Goal: Participate in discussion: Engage in conversation with other users on a specific topic

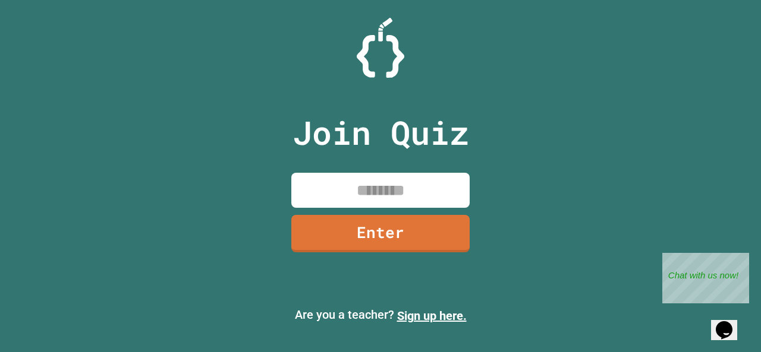
click at [346, 187] on input at bounding box center [380, 190] width 178 height 35
type input "********"
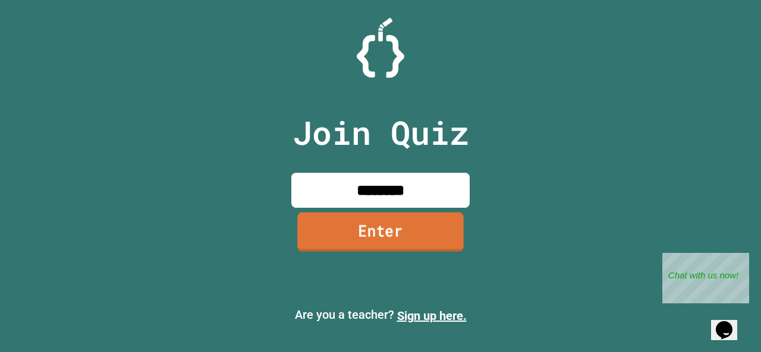
click at [400, 230] on link "Enter" at bounding box center [380, 231] width 166 height 39
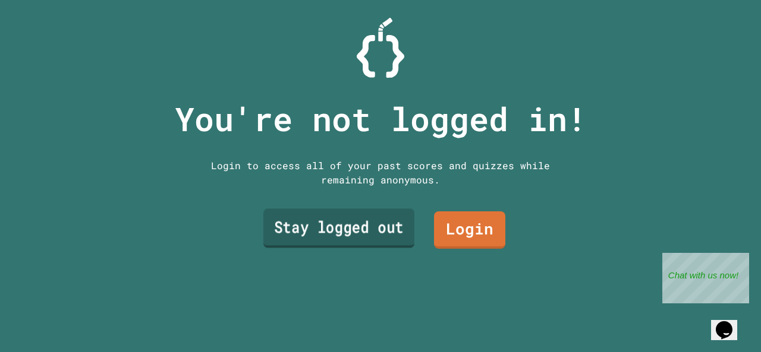
click at [344, 231] on link "Stay logged out" at bounding box center [338, 228] width 151 height 39
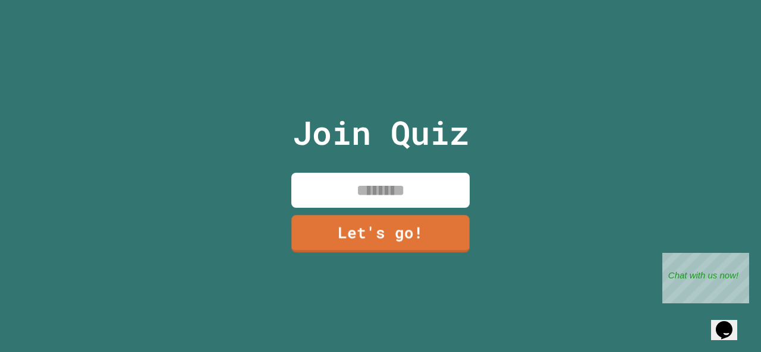
click at [366, 175] on input at bounding box center [380, 190] width 178 height 35
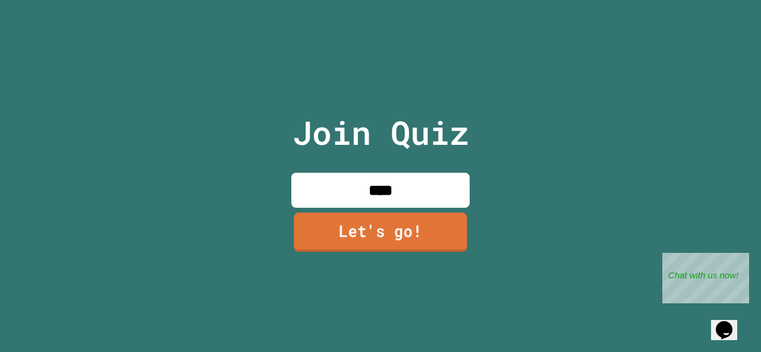
type input "****"
click at [415, 213] on link "Let's go!" at bounding box center [380, 232] width 173 height 39
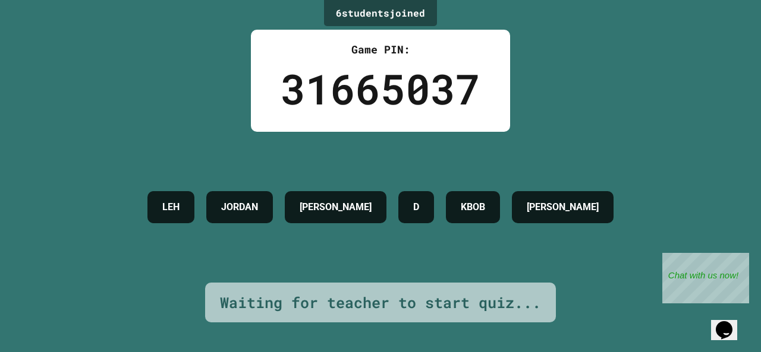
click at [414, 226] on div "LEH [PERSON_NAME] D KBOB LOUIS" at bounding box center [380, 207] width 478 height 44
click at [349, 206] on h4 "[PERSON_NAME]" at bounding box center [336, 207] width 72 height 14
click at [723, 322] on icon "$i18n('chat', 'chat_widget')" at bounding box center [724, 331] width 17 height 18
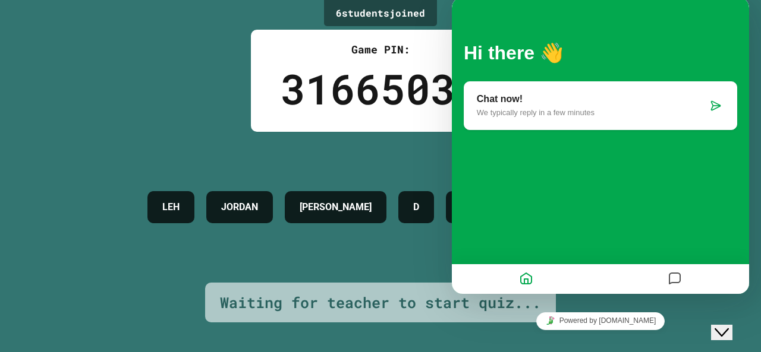
click at [583, 127] on div "Chat now! We typically reply in a few minutes" at bounding box center [600, 105] width 273 height 49
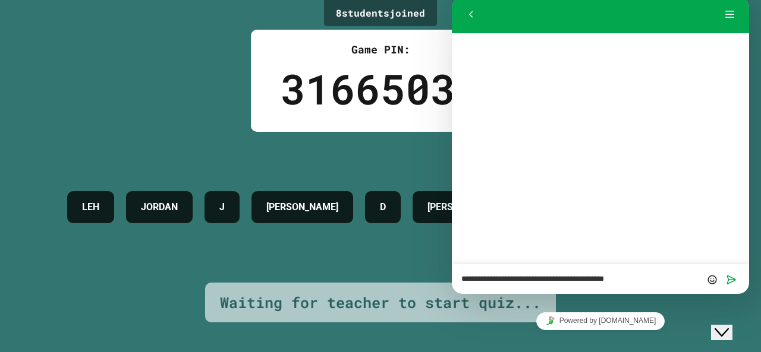
type textarea "**********"
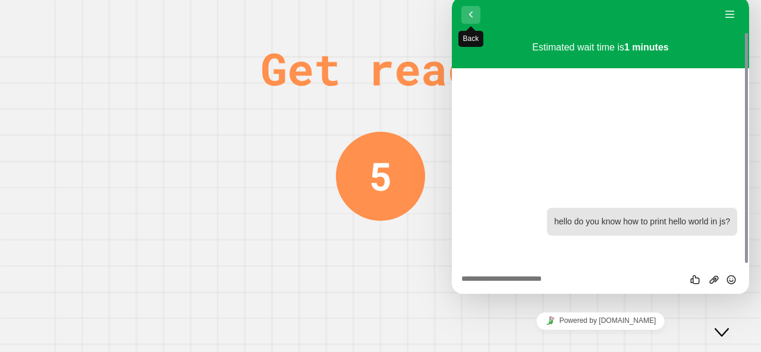
click at [467, 14] on button "Back" at bounding box center [470, 15] width 19 height 18
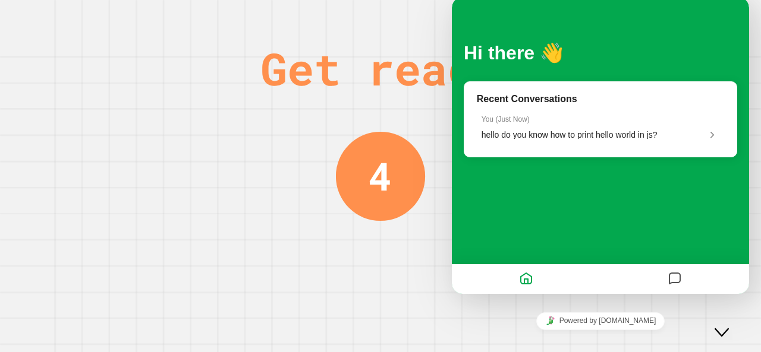
click at [319, 163] on div "Get ready 4" at bounding box center [380, 176] width 761 height 352
drag, startPoint x: 14, startPoint y: 18, endPoint x: 739, endPoint y: 301, distance: 778.5
click at [739, 301] on div "Get ready 3" at bounding box center [380, 176] width 761 height 352
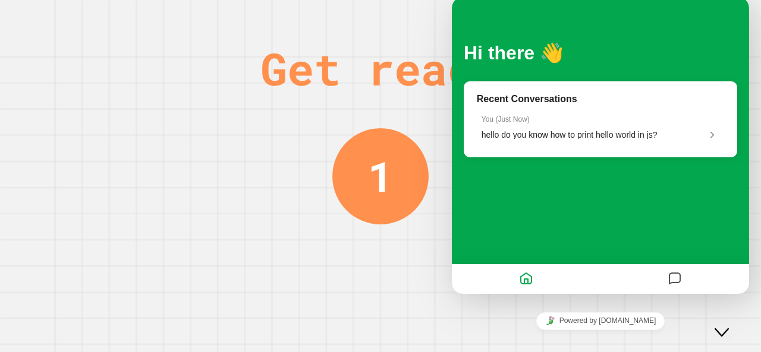
click at [732, 325] on button "Close Chat This icon closes the chat window." at bounding box center [721, 332] width 21 height 15
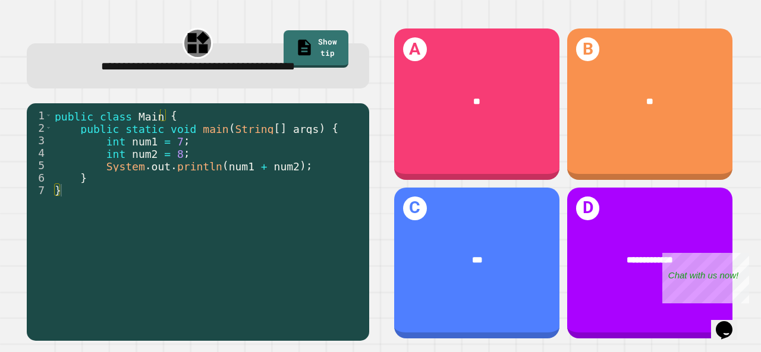
click at [181, 143] on div "public class Main { public static void main ( String [ ] args ) { int num1 = 7 …" at bounding box center [207, 221] width 311 height 225
click at [181, 162] on div "public class Main { public static void main ( String [ ] args ) { int num1 = 7 …" at bounding box center [207, 221] width 311 height 225
click at [182, 155] on div "public class Main { public static void main ( String [ ] args ) { int num1 = 7 …" at bounding box center [207, 221] width 311 height 225
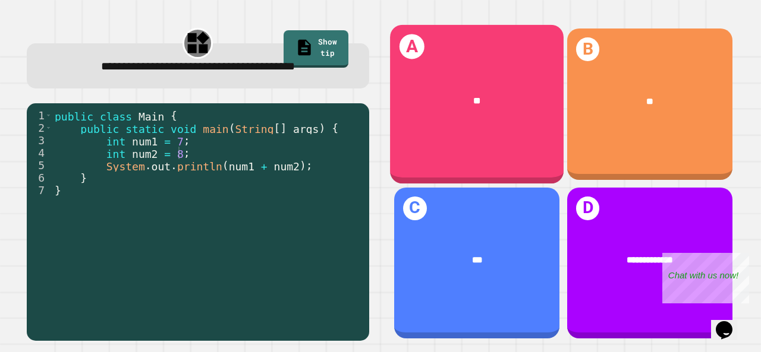
click at [483, 140] on div "A **" at bounding box center [477, 104] width 174 height 159
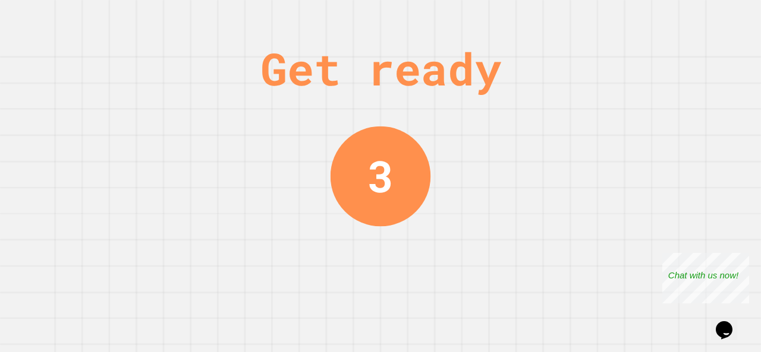
click at [372, 144] on div "3" at bounding box center [380, 176] width 26 height 65
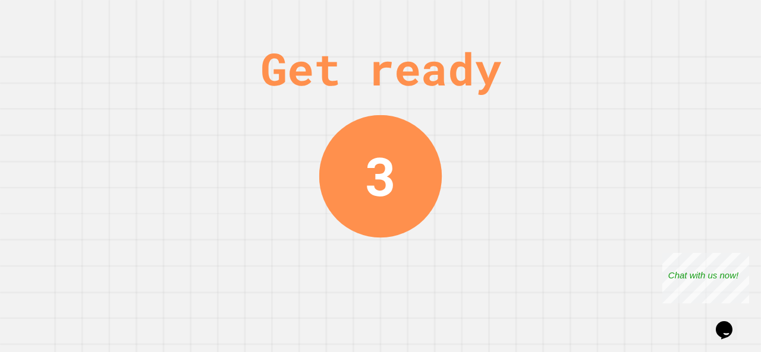
click at [278, 117] on div "Get ready 3" at bounding box center [380, 176] width 761 height 352
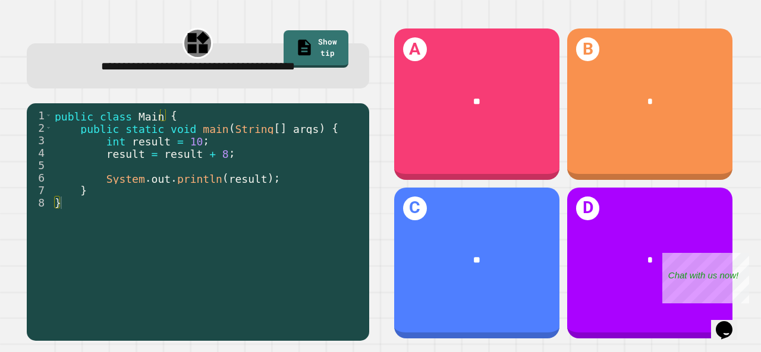
click at [213, 143] on div "public class Main { public static void main ( String [ ] args ) { int result = …" at bounding box center [207, 221] width 311 height 225
click at [228, 156] on div "public class Main { public static void main ( String [ ] args ) { int result = …" at bounding box center [207, 221] width 311 height 225
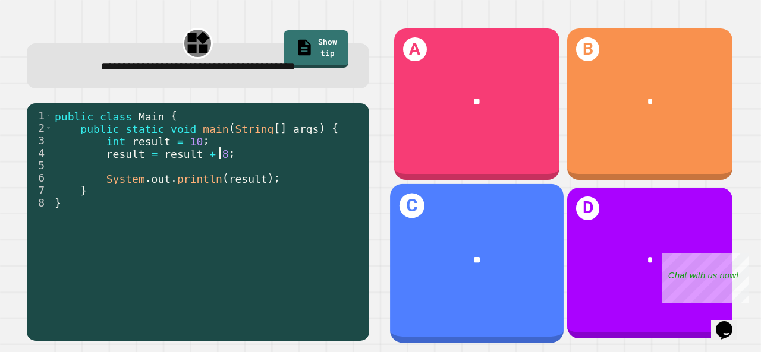
click at [449, 253] on div "**" at bounding box center [477, 260] width 136 height 14
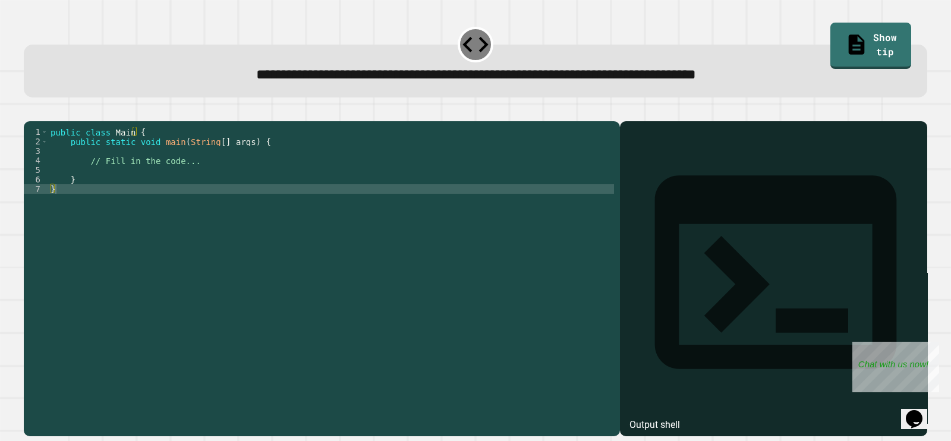
click at [310, 182] on div "public class Main { public static void main ( String [ ] args ) { // Fill in th…" at bounding box center [331, 265] width 566 height 276
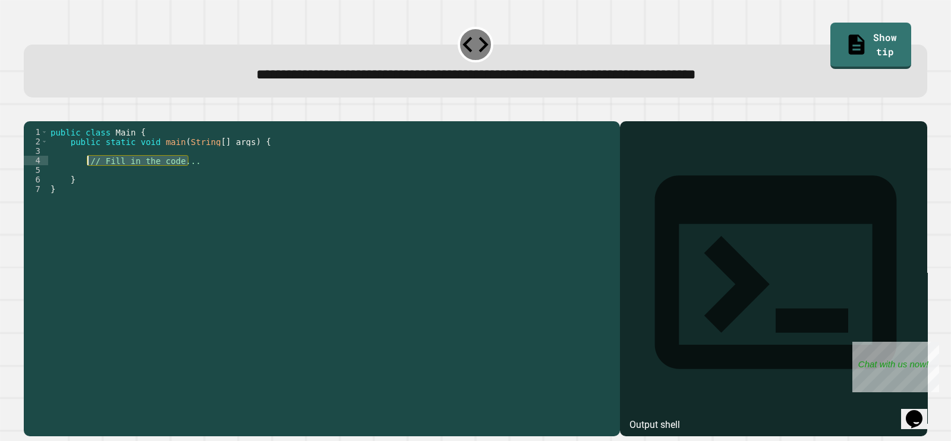
drag, startPoint x: 310, startPoint y: 177, endPoint x: 87, endPoint y: 175, distance: 222.9
click at [87, 175] on div "public class Main { public static void main ( String [ ] args ) { // Fill in th…" at bounding box center [331, 265] width 566 height 276
type textarea "*"
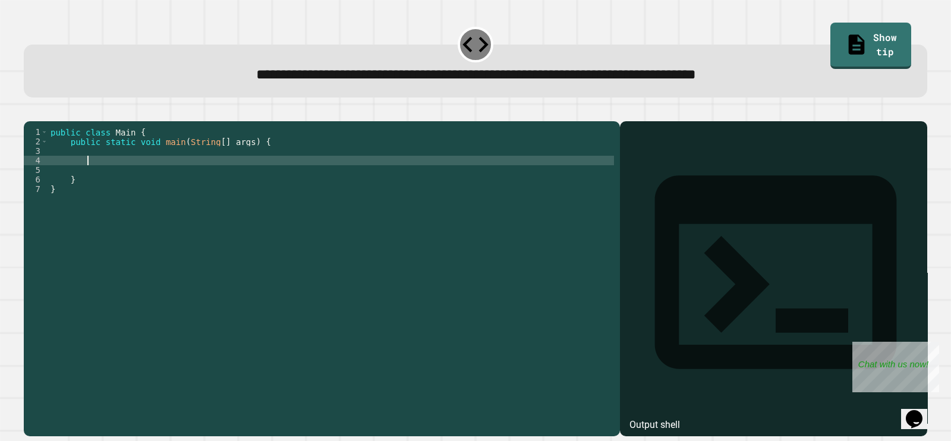
scroll to position [0, 2]
type textarea "*"
type textarea "**********"
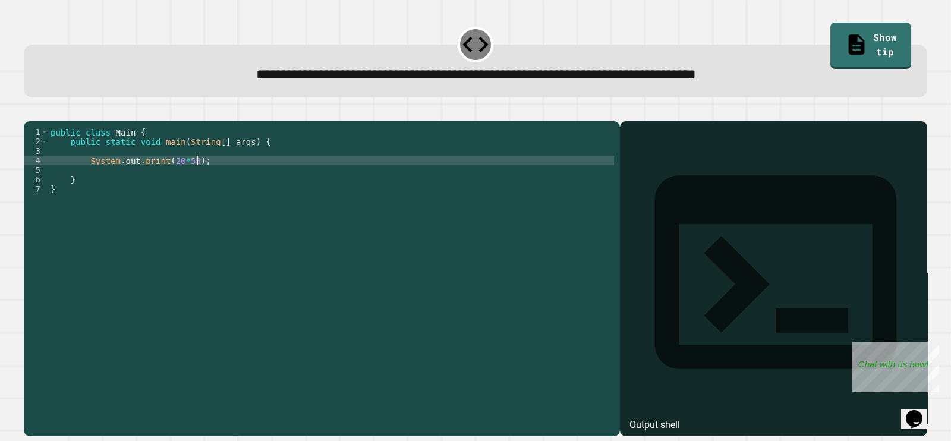
click at [30, 111] on button "button" at bounding box center [30, 111] width 0 height 0
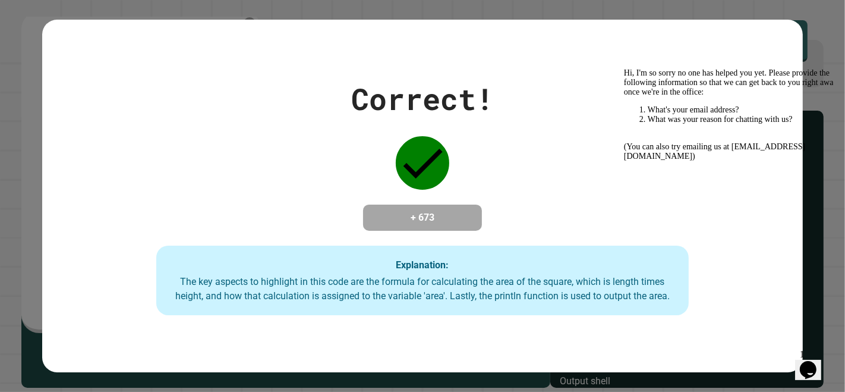
click at [760, 352] on div "Opens Chat This icon Opens the chat window." at bounding box center [807, 369] width 19 height 19
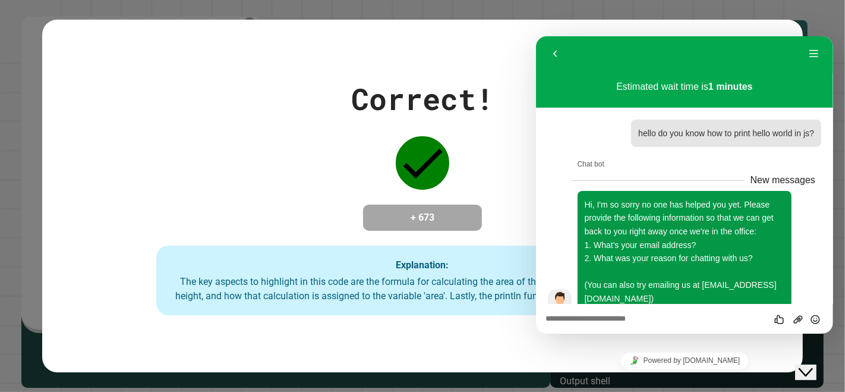
click at [760, 352] on icon "Close Chat This icon closes the chat window." at bounding box center [805, 371] width 14 height 14
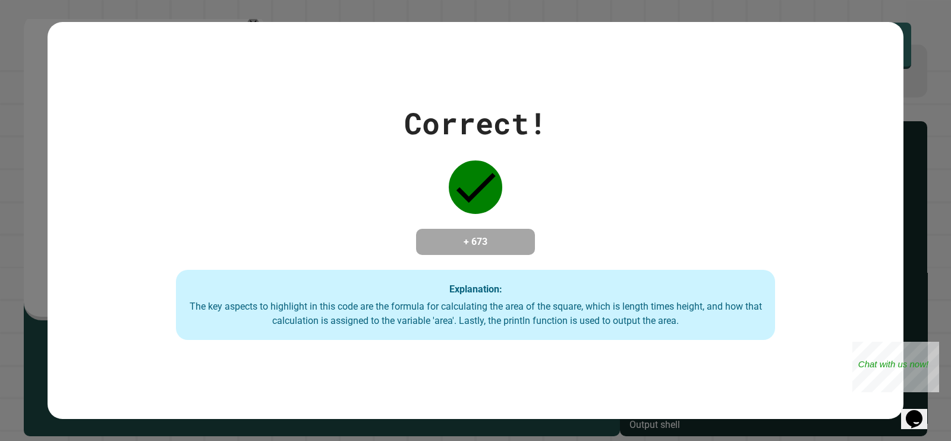
drag, startPoint x: 578, startPoint y: 150, endPoint x: 650, endPoint y: 169, distance: 75.0
click at [650, 169] on div "Correct! + 673 Explanation: The key aspects to highlight in this code are the f…" at bounding box center [476, 220] width 856 height 239
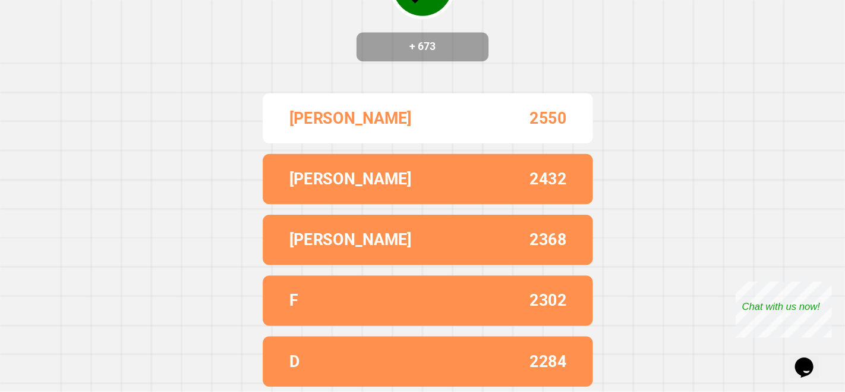
scroll to position [0, 0]
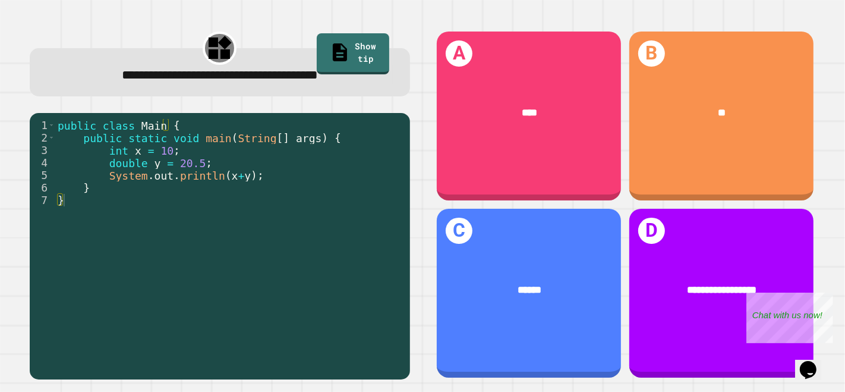
click at [232, 163] on div "public class Main { public static void main ( String [ ] args ) { int x = 10 ; …" at bounding box center [229, 244] width 349 height 250
click at [217, 152] on div "public class Main { public static void main ( String [ ] args ) { int x = 10 ; …" at bounding box center [229, 244] width 349 height 250
click at [217, 160] on div "public class Main { public static void main ( String [ ] args ) { int x = 10 ; …" at bounding box center [229, 244] width 349 height 250
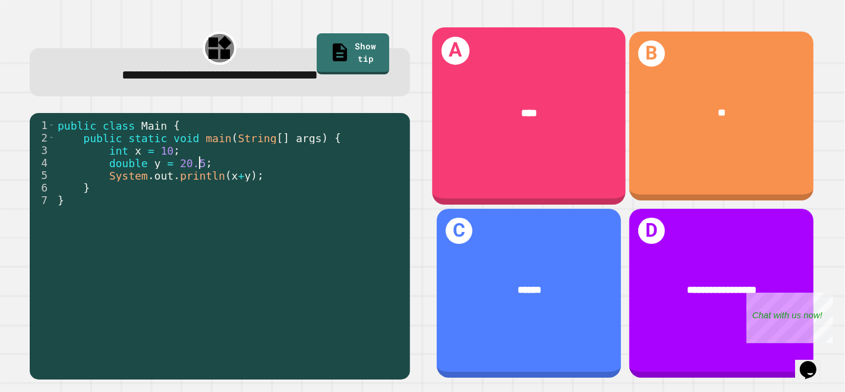
click at [519, 162] on div "A ****" at bounding box center [528, 115] width 193 height 177
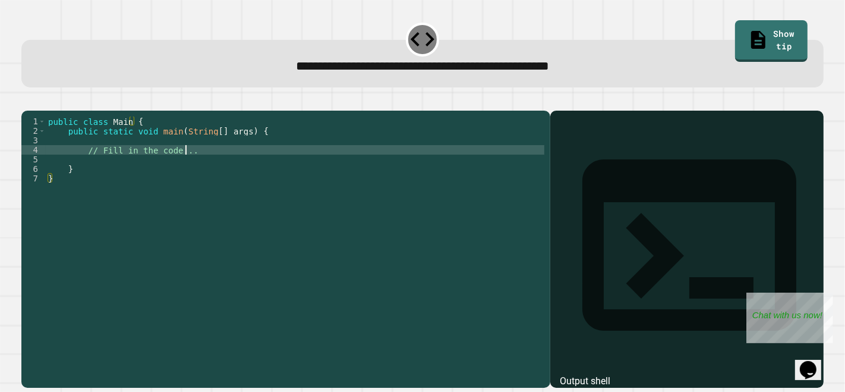
click at [215, 164] on div "public class Main { public static void main ( String [ ] args ) { // Fill in th…" at bounding box center [295, 235] width 499 height 238
type textarea "**********"
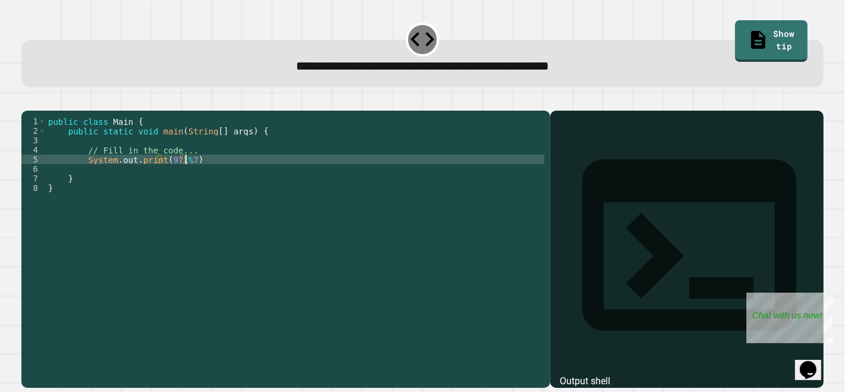
scroll to position [0, 8]
click at [27, 100] on icon "button" at bounding box center [27, 100] width 0 height 0
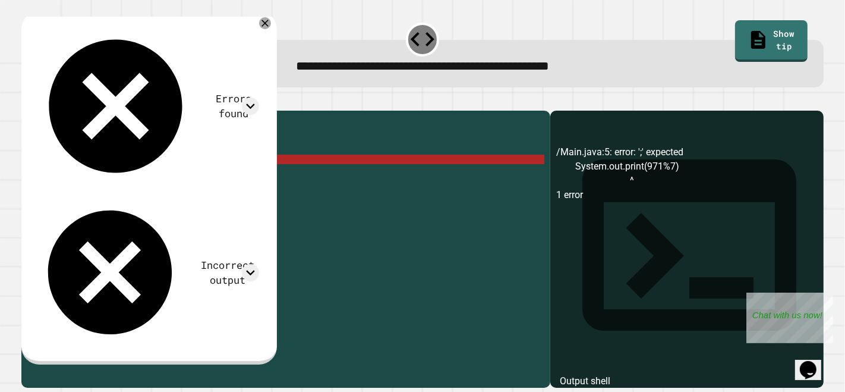
click at [185, 178] on div "public class Main { public static void main ( String [ ] args ) { // Fill in th…" at bounding box center [295, 235] width 499 height 238
click at [351, 177] on div "public class Main { public static void main ( String [ ] args ) { // Fill in th…" at bounding box center [295, 235] width 499 height 238
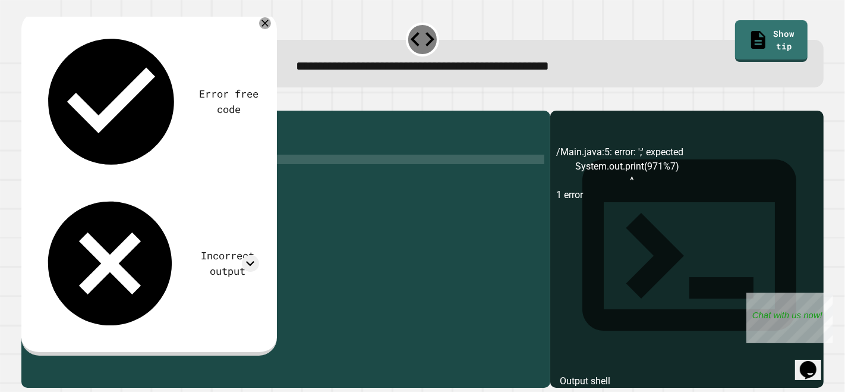
type textarea "**********"
click at [27, 100] on button "button" at bounding box center [27, 100] width 0 height 0
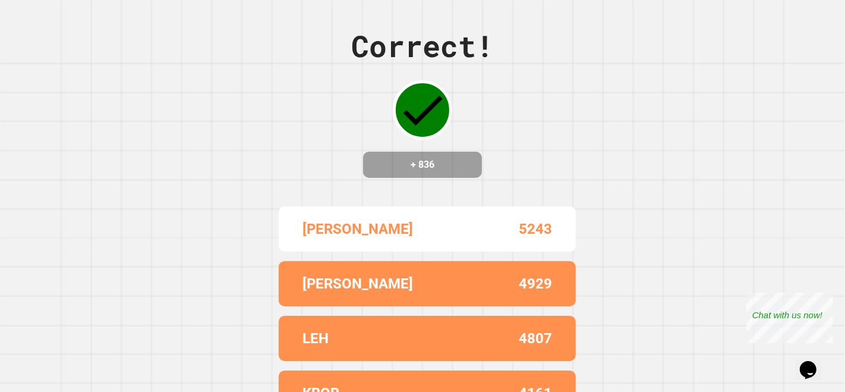
click at [565, 123] on div "Correct! + 836 ANDY 5243 [PERSON_NAME] 4929 LEH 4807 KBOB 4161 LOUIS 4143" at bounding box center [422, 196] width 845 height 392
click at [579, 119] on div "Correct! + 836 ANDY 5243 [PERSON_NAME] 4929 LEH 4807 KBOB 4161 LOUIS 4143" at bounding box center [422, 196] width 845 height 392
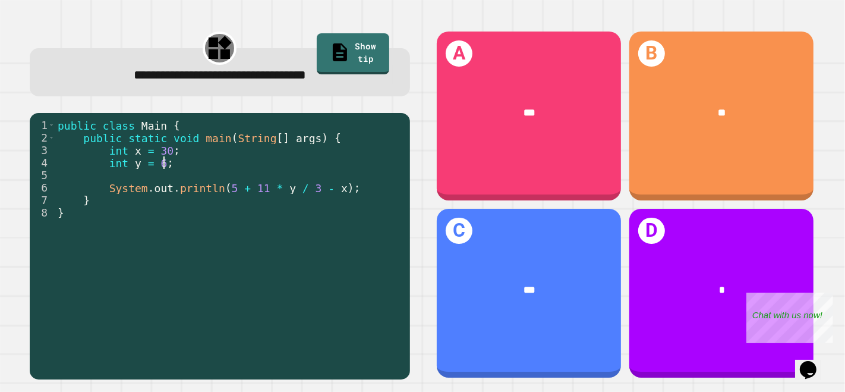
click at [201, 159] on div "public class Main { public static void main ( String [ ] args ) { int x = 30 ; …" at bounding box center [229, 244] width 349 height 250
click at [203, 155] on div "public class Main { public static void main ( String [ ] args ) { int x = 30 ; …" at bounding box center [229, 244] width 349 height 250
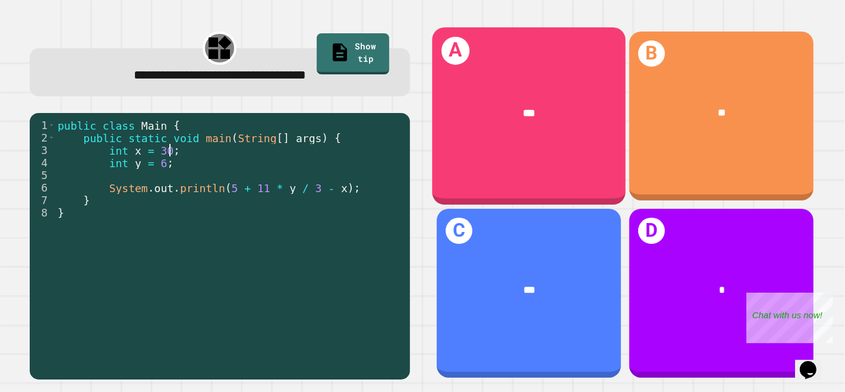
click at [526, 130] on div "***" at bounding box center [528, 113] width 193 height 58
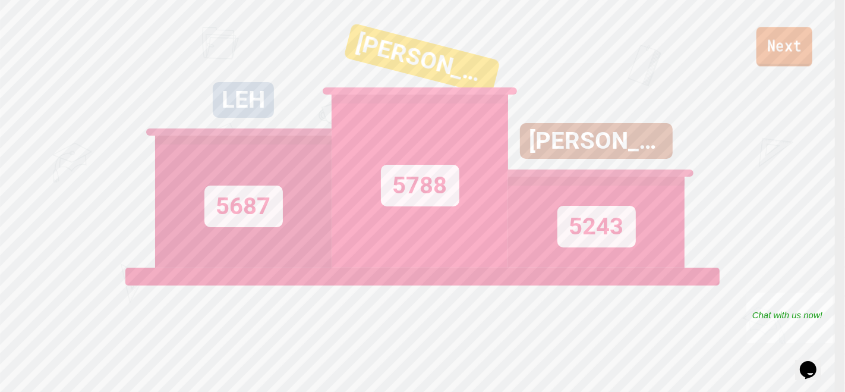
click at [760, 56] on link "Next" at bounding box center [785, 46] width 56 height 39
